Goal: Information Seeking & Learning: Learn about a topic

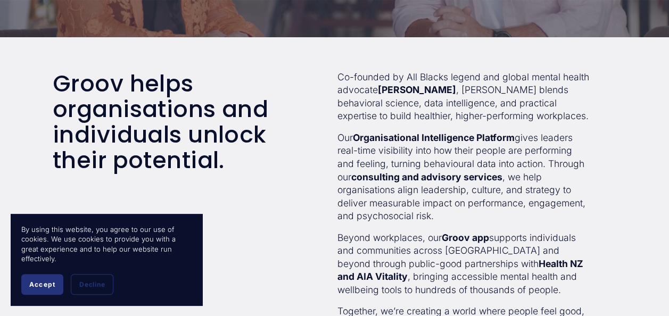
scroll to position [266, 0]
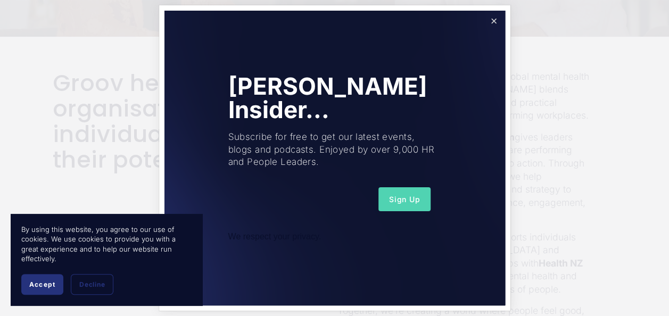
click at [495, 22] on link "Close" at bounding box center [493, 21] width 19 height 19
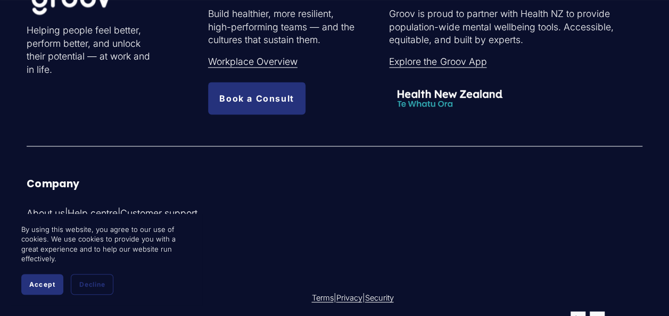
scroll to position [2822, 0]
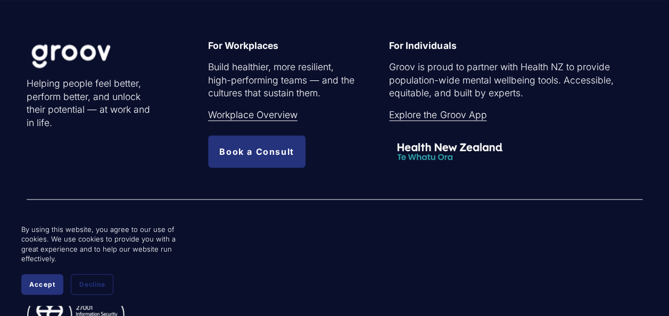
click at [434, 122] on link "Explore the Groov App" at bounding box center [437, 115] width 97 height 13
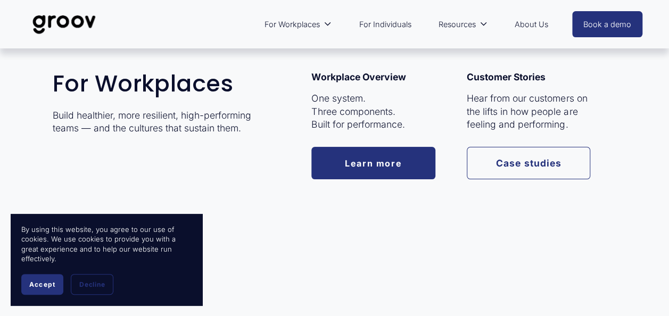
click at [375, 164] on link "Learn more" at bounding box center [373, 163] width 124 height 32
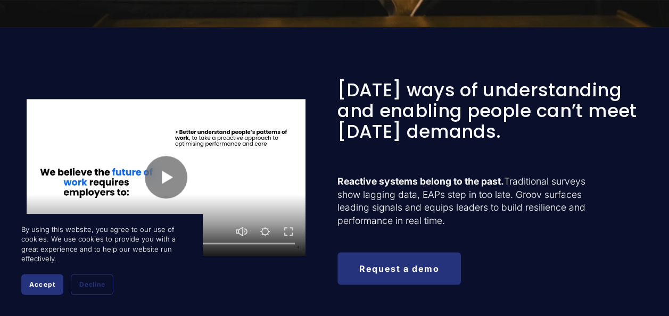
scroll to position [426, 0]
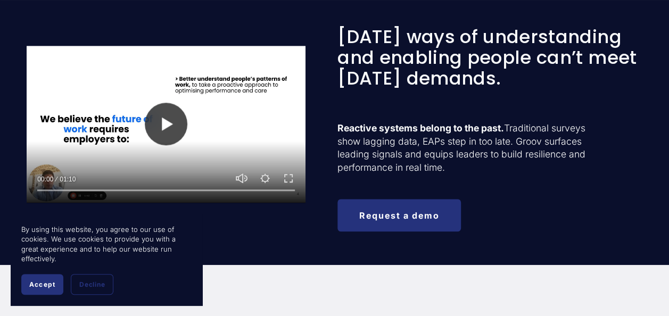
click at [170, 131] on button "Play" at bounding box center [166, 124] width 43 height 43
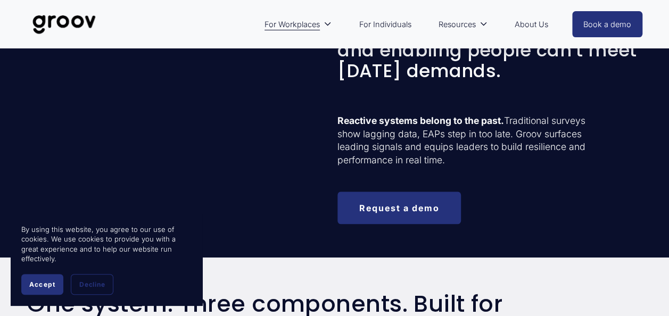
type input "100"
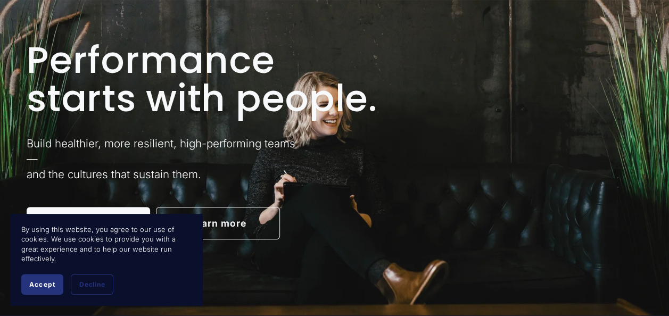
scroll to position [106, 0]
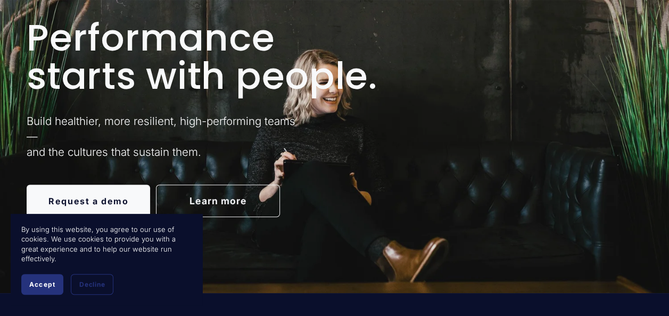
click at [234, 206] on link "Learn more" at bounding box center [218, 201] width 124 height 32
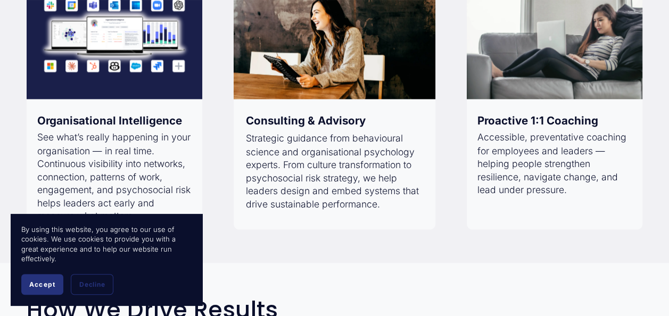
scroll to position [856, 0]
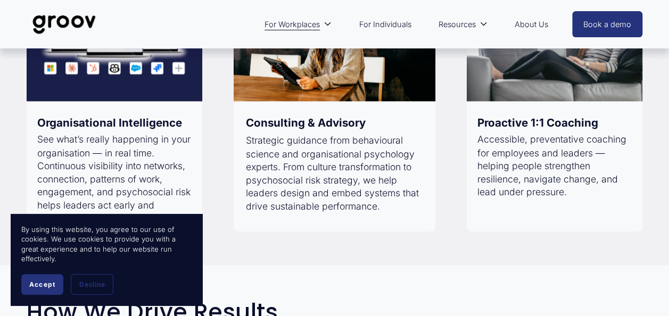
click at [349, 88] on div at bounding box center [334, 37] width 201 height 128
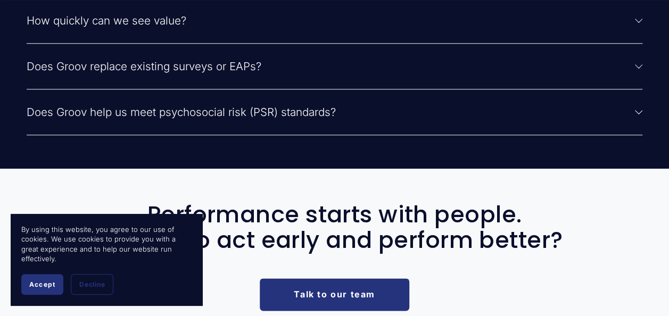
scroll to position [2559, 0]
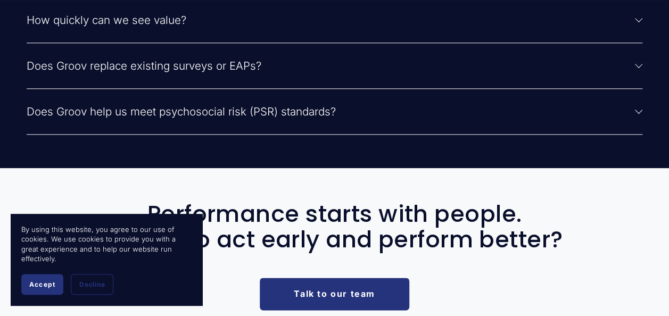
click at [638, 68] on div at bounding box center [638, 64] width 7 height 7
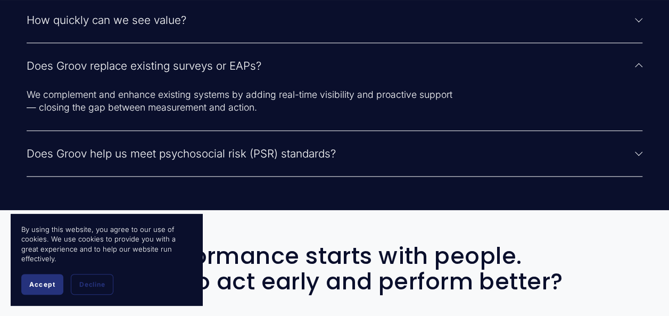
click at [637, 156] on div at bounding box center [638, 152] width 7 height 7
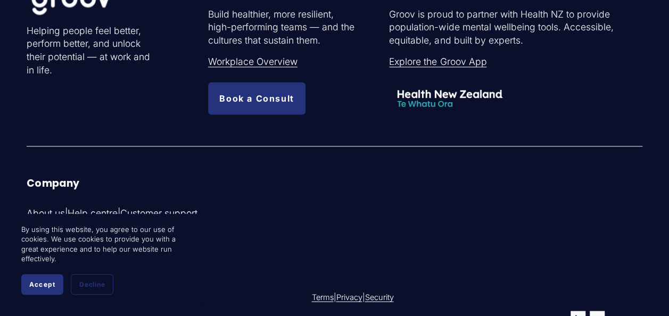
scroll to position [2962, 0]
